Goal: Transaction & Acquisition: Purchase product/service

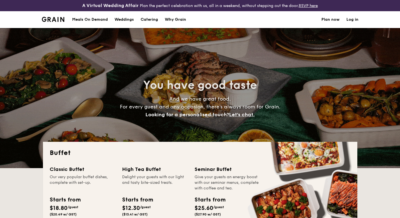
select select
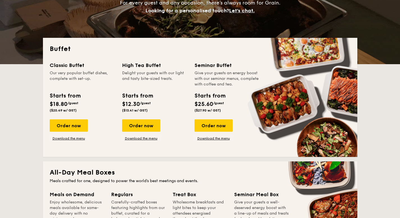
scroll to position [152, 0]
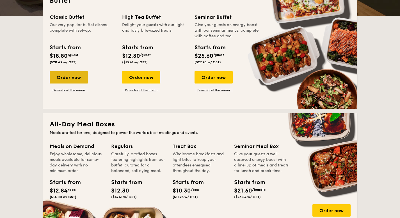
click at [69, 75] on div "Order now" at bounding box center [69, 77] width 38 height 12
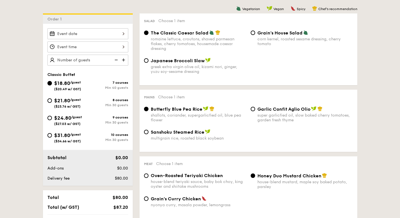
scroll to position [132, 0]
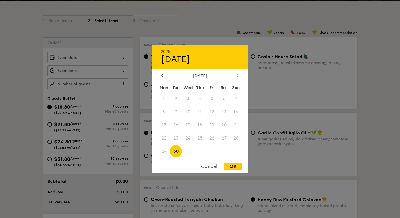
click at [111, 59] on div "2025 Sep [DATE] Tue Wed Thu Fri Sat Sun 1 2 3 4 5 6 7 8 9 10 11 12 13 14 15 16 …" at bounding box center [87, 57] width 81 height 11
drag, startPoint x: 227, startPoint y: 164, endPoint x: 202, endPoint y: 144, distance: 32.1
click at [227, 164] on div "OK" at bounding box center [233, 167] width 18 height 8
type input "[DATE]"
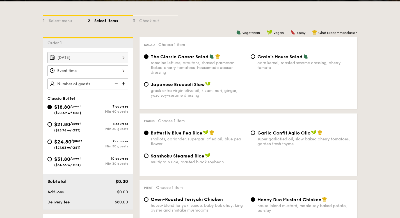
click at [111, 71] on div at bounding box center [87, 70] width 81 height 11
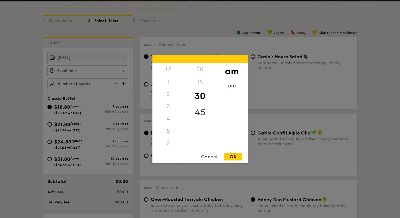
scroll to position [62, 0]
click at [239, 159] on div "OK" at bounding box center [233, 157] width 18 height 8
type input "10:30AM"
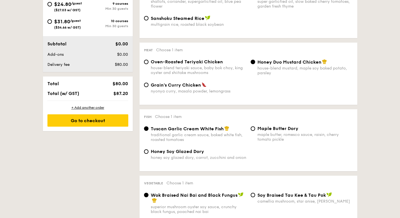
scroll to position [297, 0]
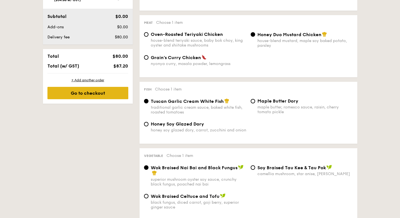
type input "40 guests"
click at [90, 89] on div "Go to checkout" at bounding box center [87, 93] width 81 height 12
